Goal: Find specific page/section: Find specific page/section

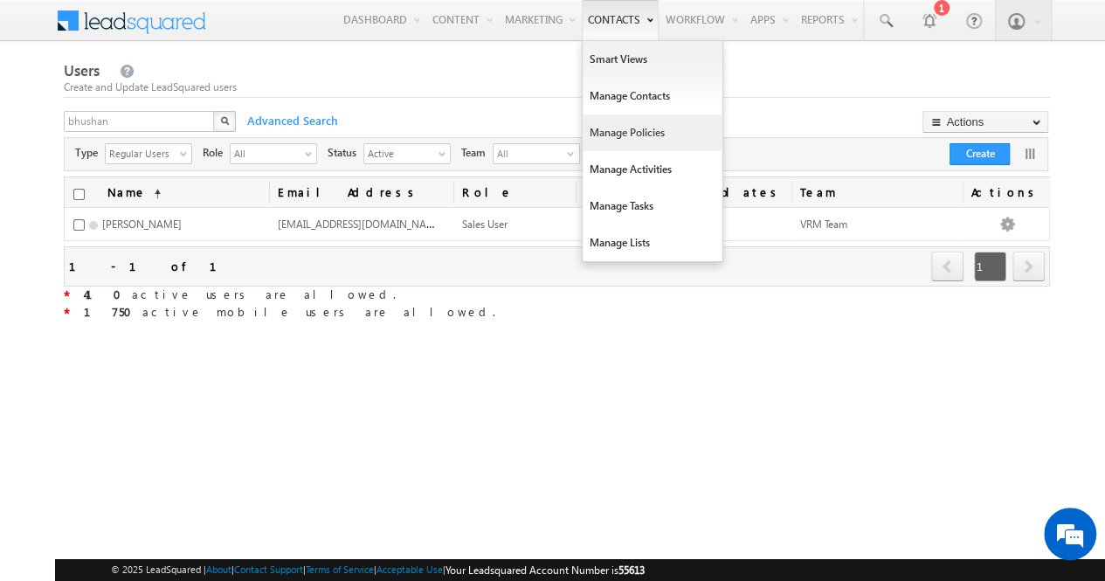
click at [636, 127] on link "Manage Policies" at bounding box center [652, 132] width 140 height 37
